Goal: Transaction & Acquisition: Book appointment/travel/reservation

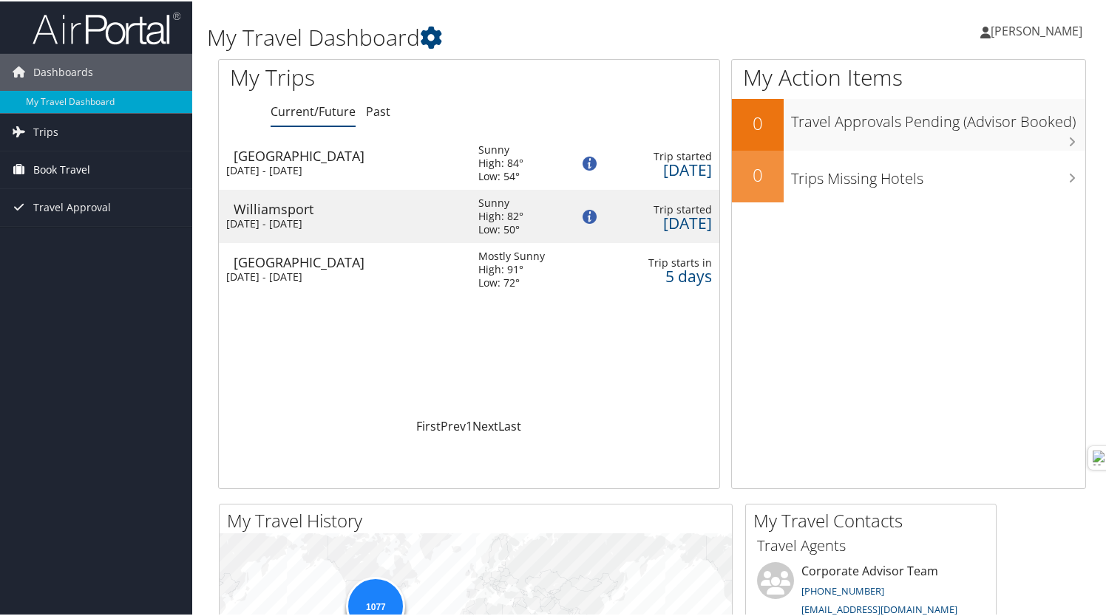
click at [80, 166] on span "Book Travel" at bounding box center [61, 168] width 57 height 37
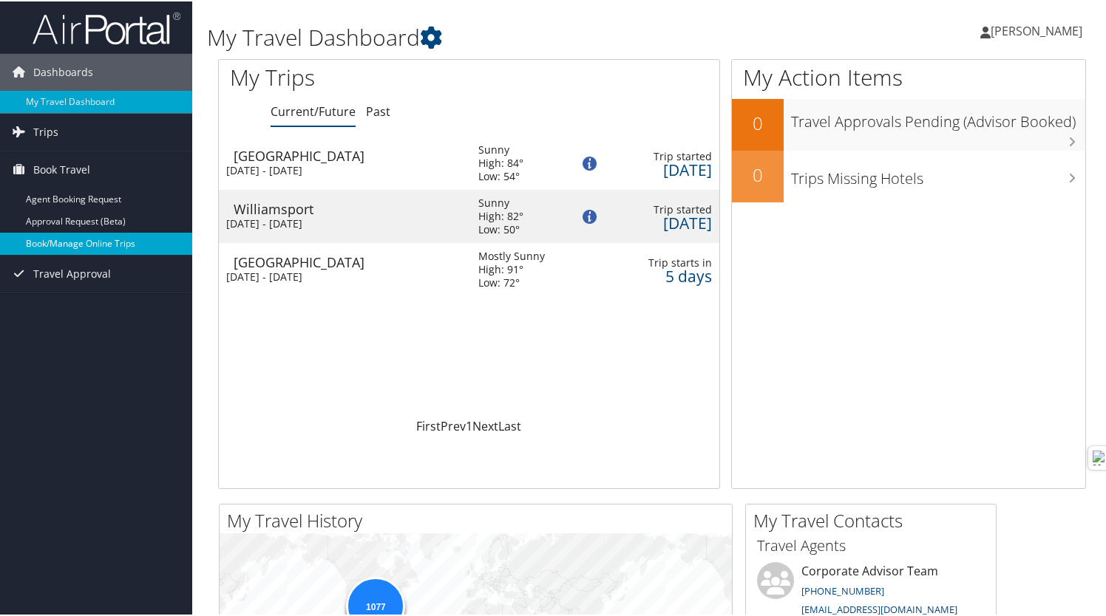
click at [99, 242] on link "Book/Manage Online Trips" at bounding box center [96, 242] width 192 height 22
